Goal: Check status

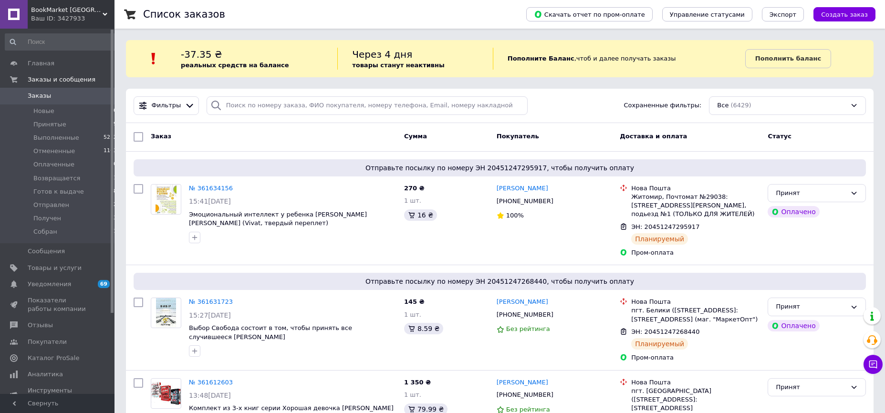
click at [262, 112] on input "search" at bounding box center [367, 105] width 321 height 19
click at [40, 97] on span "Заказы" at bounding box center [39, 96] width 23 height 9
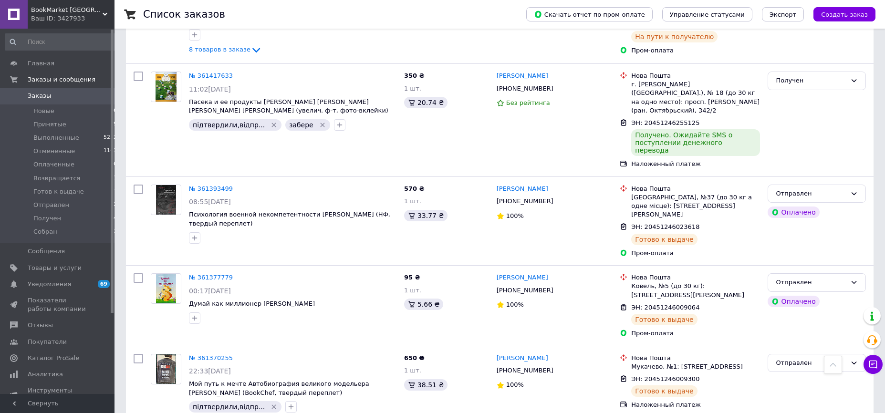
scroll to position [1565, 0]
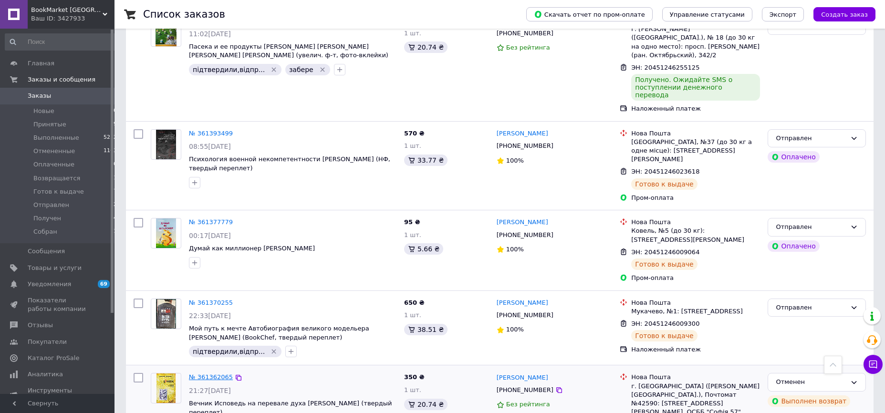
click at [218, 374] on link "№ 361362065" at bounding box center [211, 377] width 44 height 7
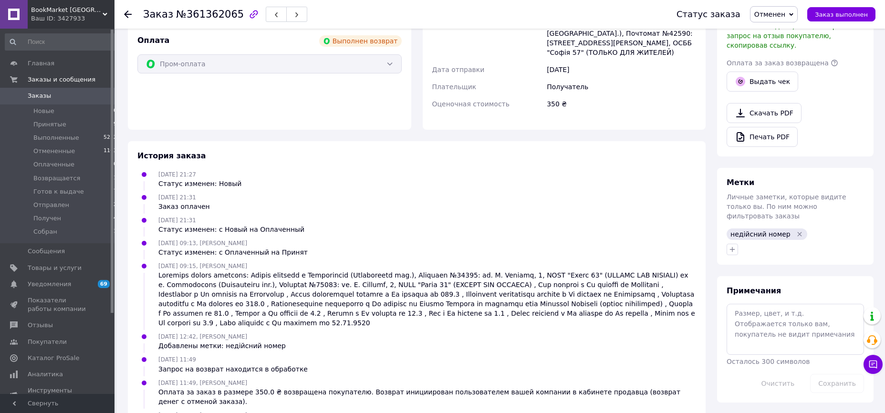
scroll to position [319, 0]
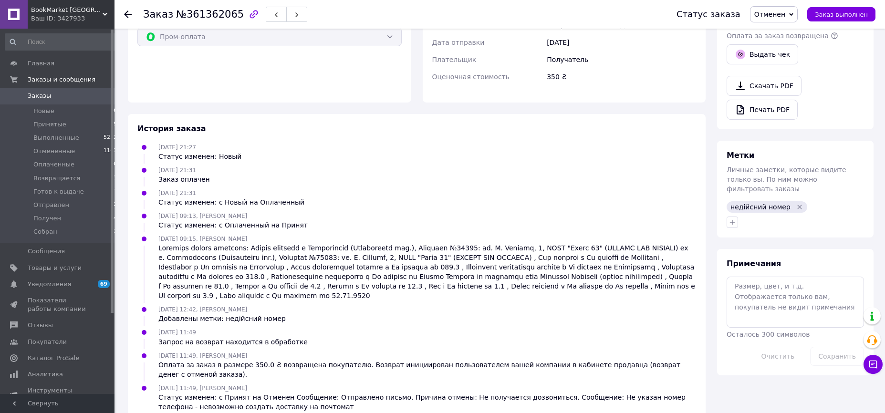
click at [129, 11] on icon at bounding box center [128, 14] width 8 height 8
